Goal: Task Accomplishment & Management: Use online tool/utility

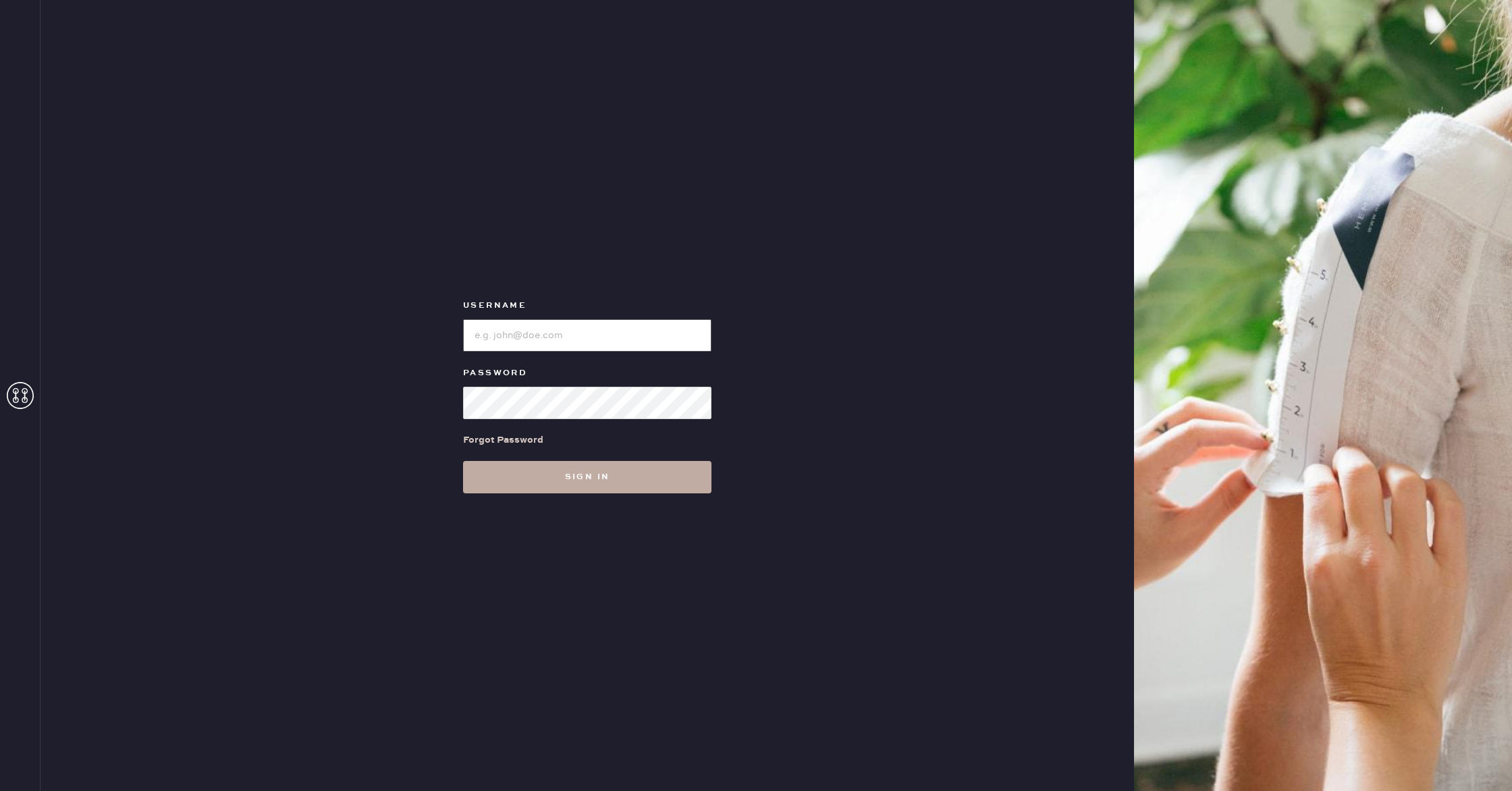
type input "reformationflatiron"
click at [637, 479] on button "Sign in" at bounding box center [588, 477] width 248 height 32
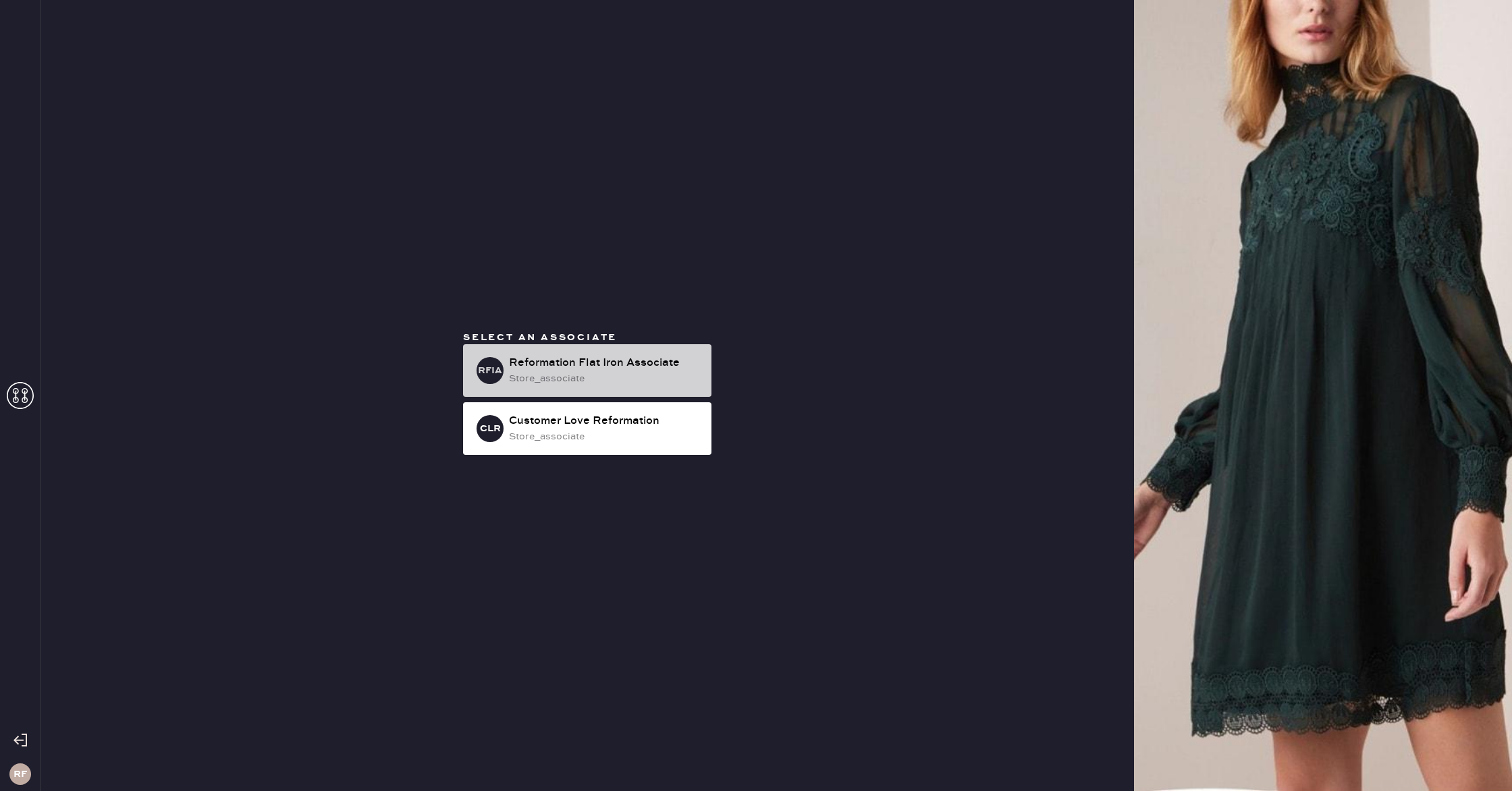
click at [660, 349] on div "RFIA Reformation Flat Iron Associate store_associate" at bounding box center [588, 371] width 248 height 53
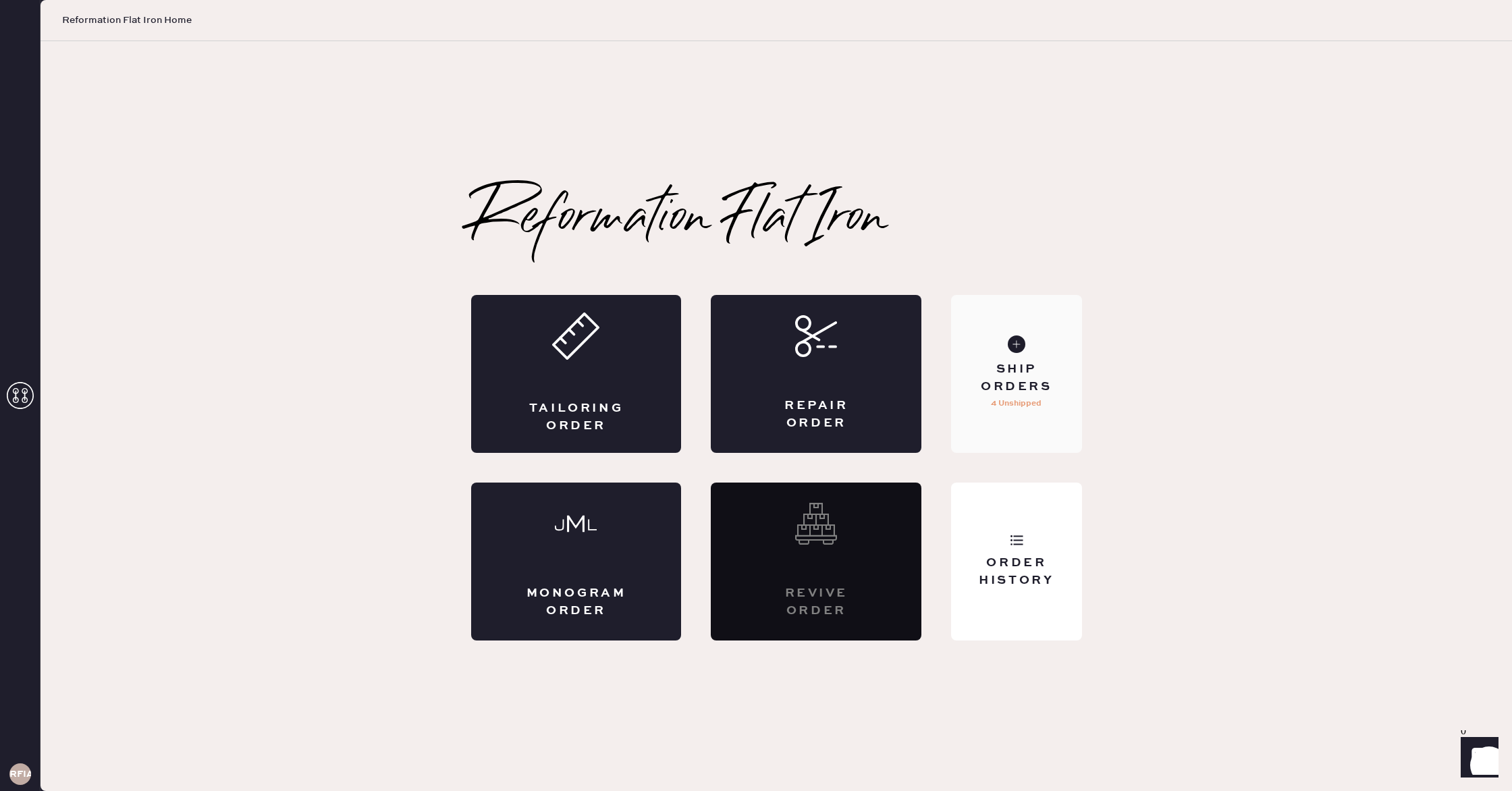
click at [1031, 423] on div "Ship Orders 4 Unshipped" at bounding box center [1016, 373] width 130 height 158
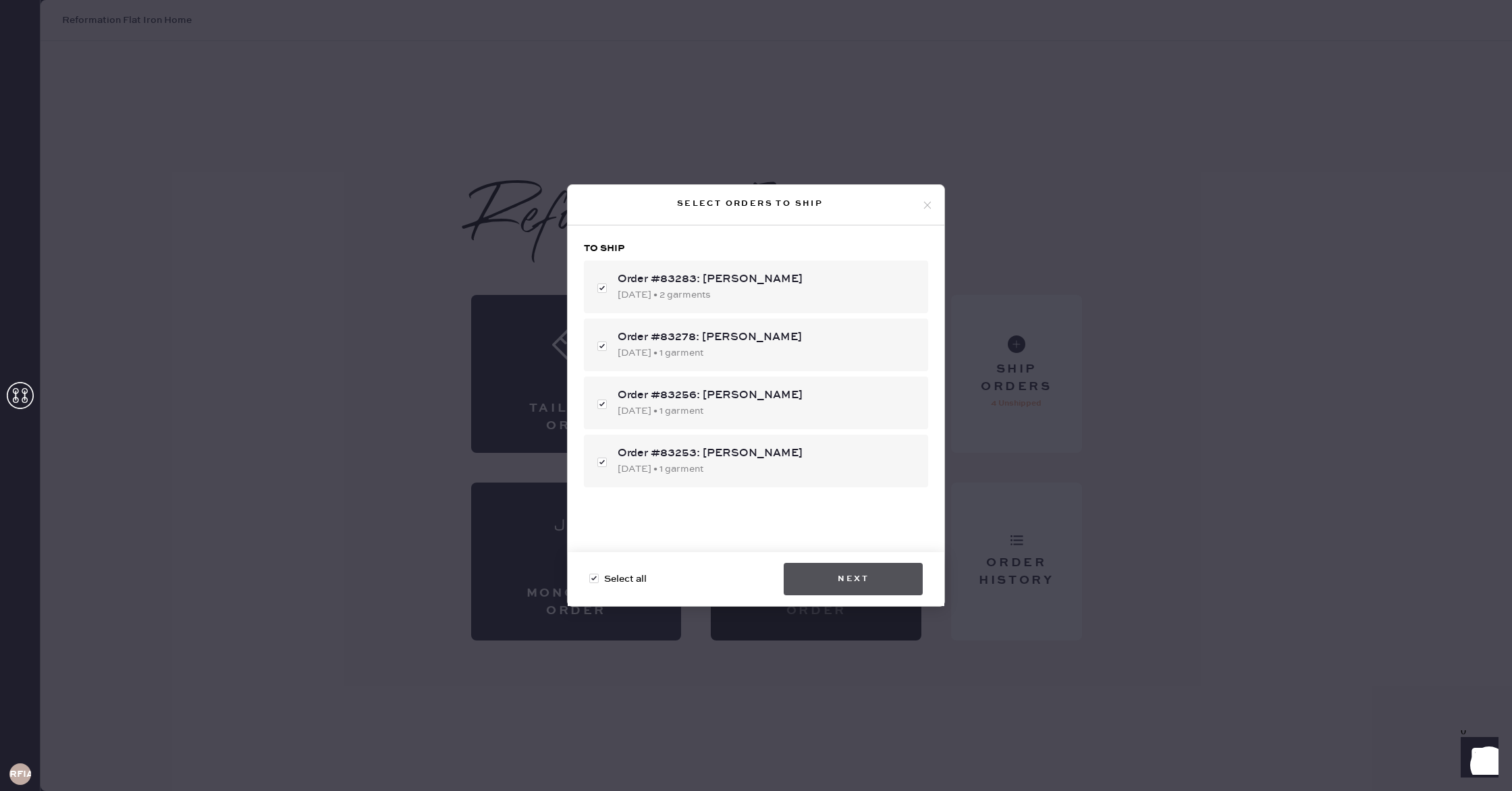
click at [877, 566] on button "Next" at bounding box center [853, 579] width 139 height 32
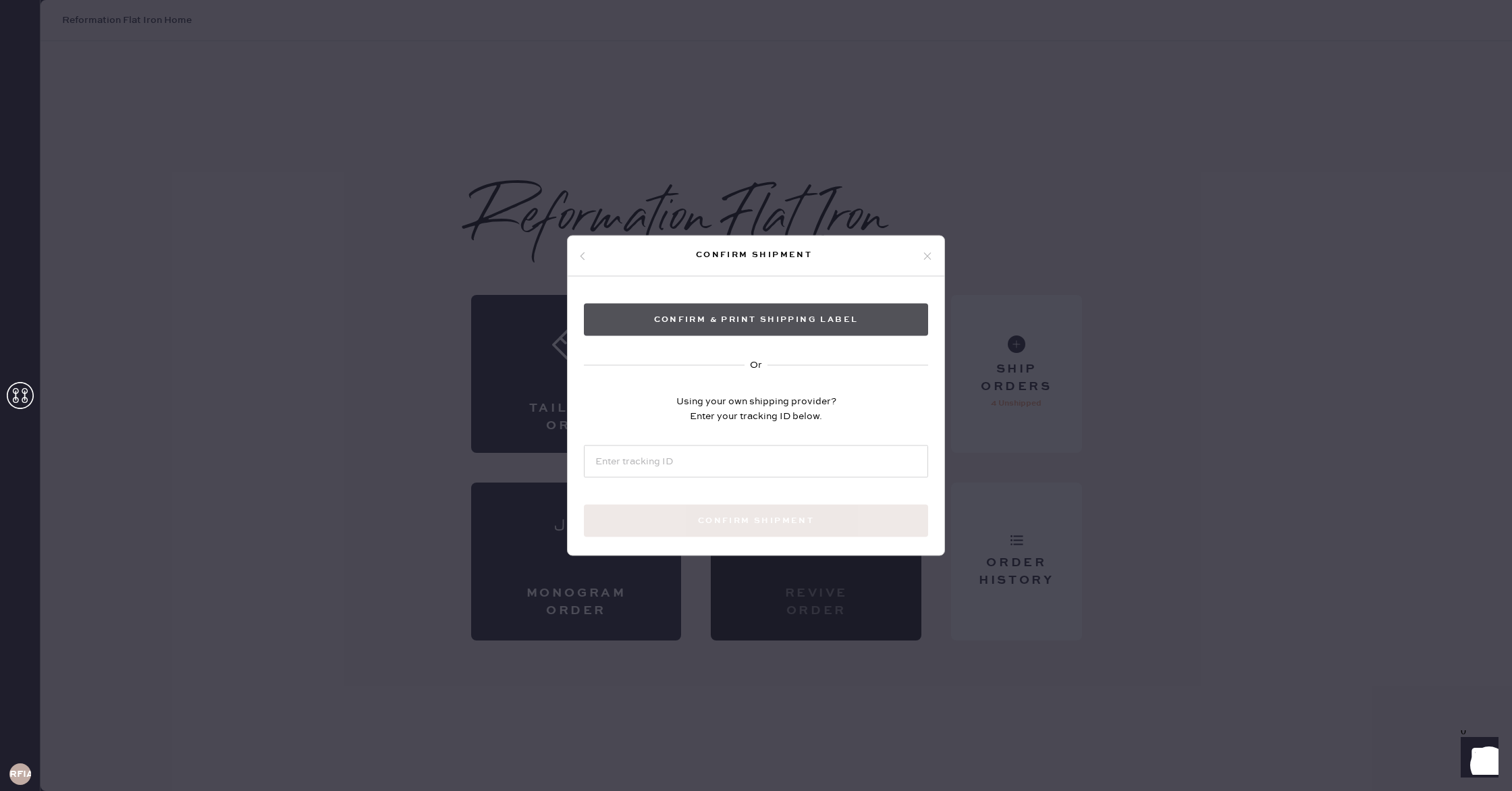
click at [829, 331] on button "Confirm & Print shipping label" at bounding box center [756, 320] width 344 height 32
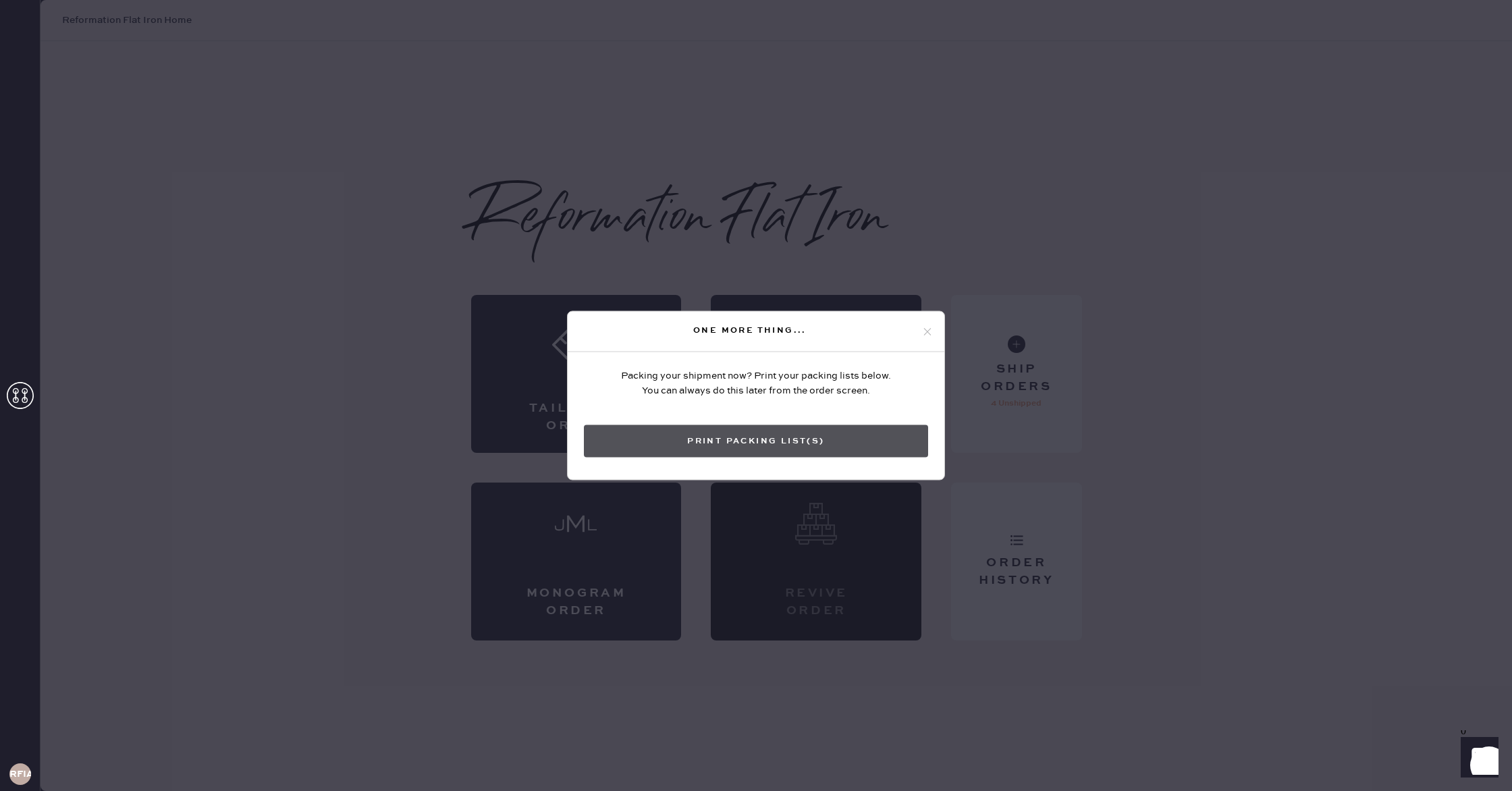
click at [824, 439] on button "Print Packing List(s)" at bounding box center [756, 441] width 344 height 32
